Goal: Information Seeking & Learning: Learn about a topic

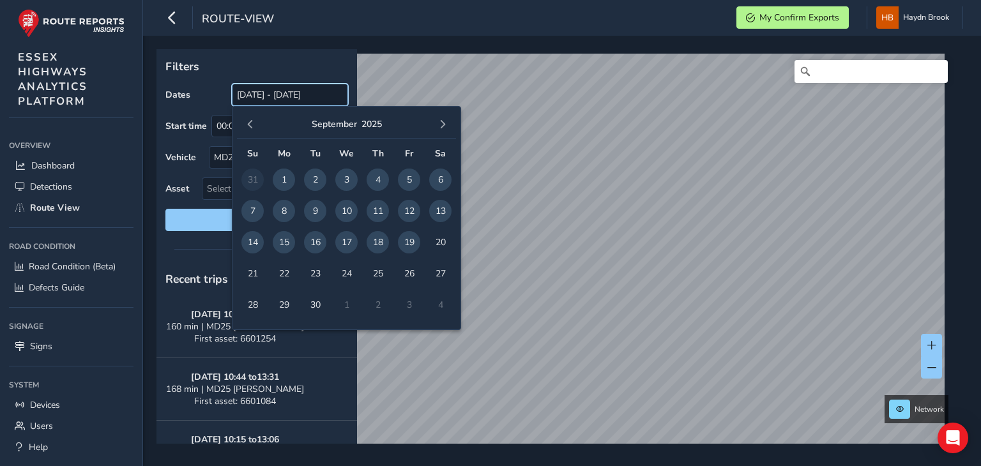
click at [289, 98] on input "[DATE] - [DATE]" at bounding box center [290, 95] width 116 height 22
click at [374, 239] on span "18" at bounding box center [378, 242] width 22 height 22
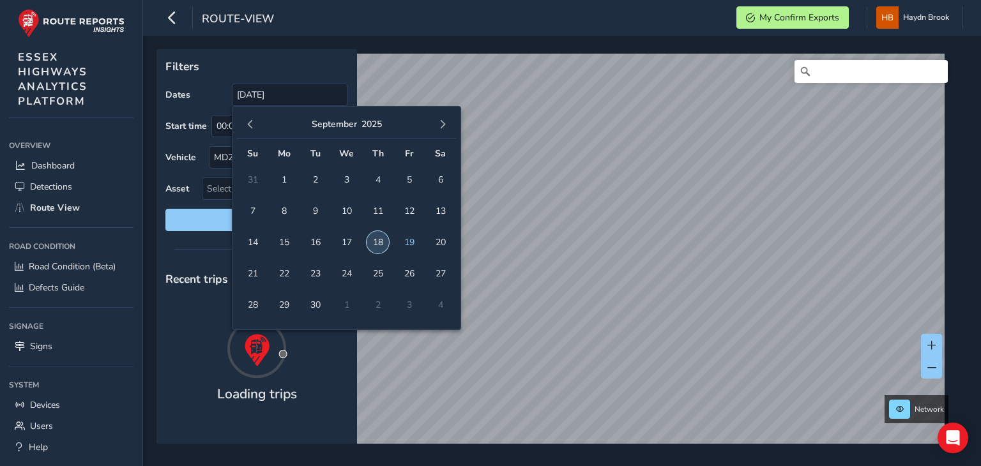
click at [374, 239] on span "18" at bounding box center [378, 242] width 22 height 22
type input "[DATE] - [DATE]"
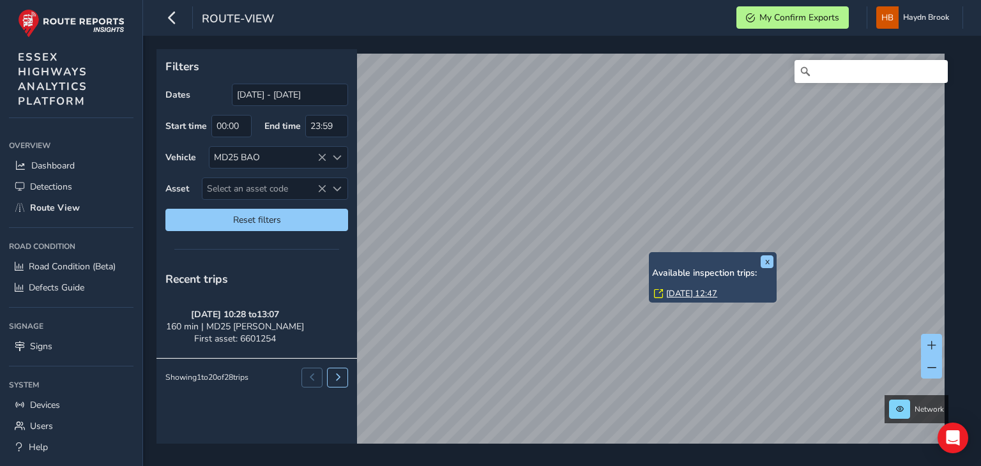
click at [682, 291] on link "[DATE] 12:47" at bounding box center [691, 293] width 51 height 11
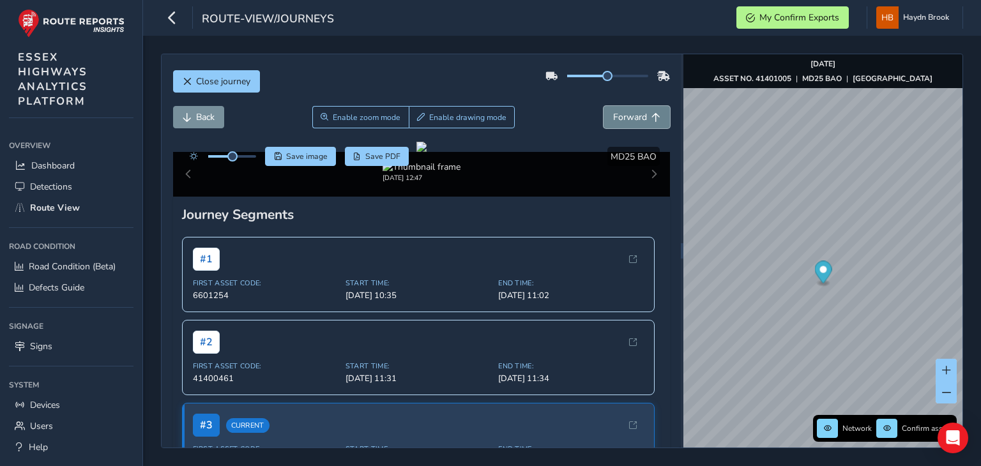
click at [655, 121] on button "Forward" at bounding box center [637, 117] width 66 height 22
click at [651, 119] on span "Forward" at bounding box center [655, 117] width 9 height 9
